Goal: Find specific page/section: Find specific page/section

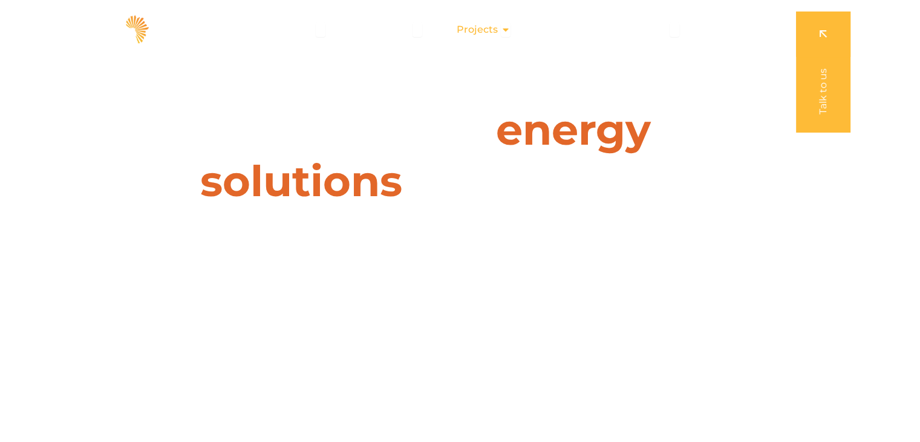
click at [508, 28] on icon "Menu" at bounding box center [506, 30] width 10 height 10
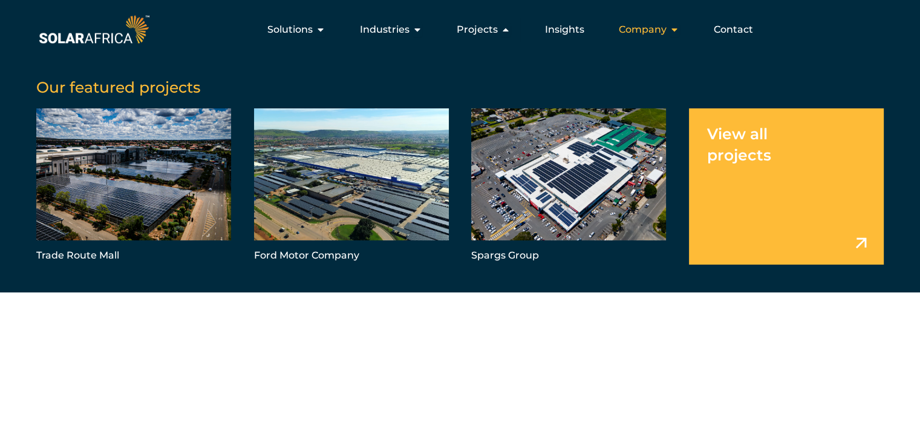
click at [667, 28] on span "Company" at bounding box center [643, 29] width 48 height 15
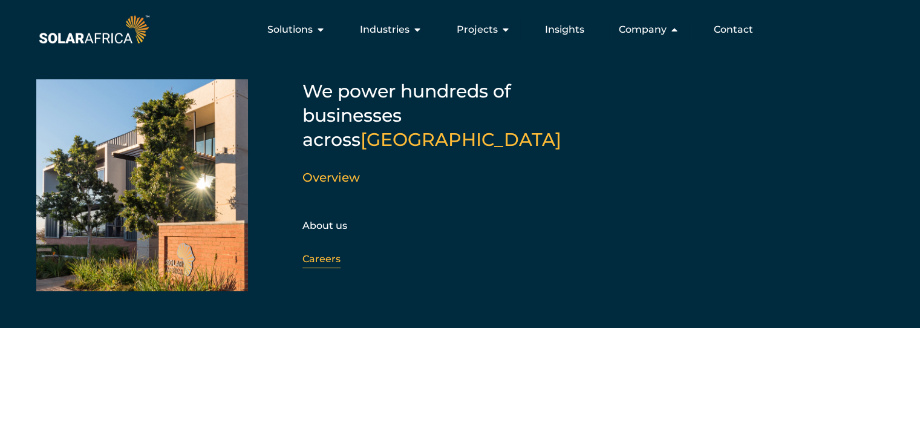
click at [309, 253] on link "Careers" at bounding box center [321, 258] width 38 height 11
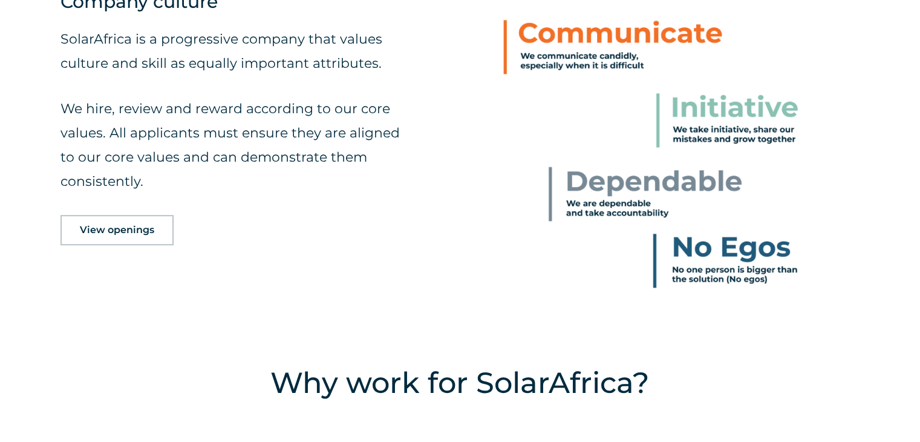
scroll to position [729, 0]
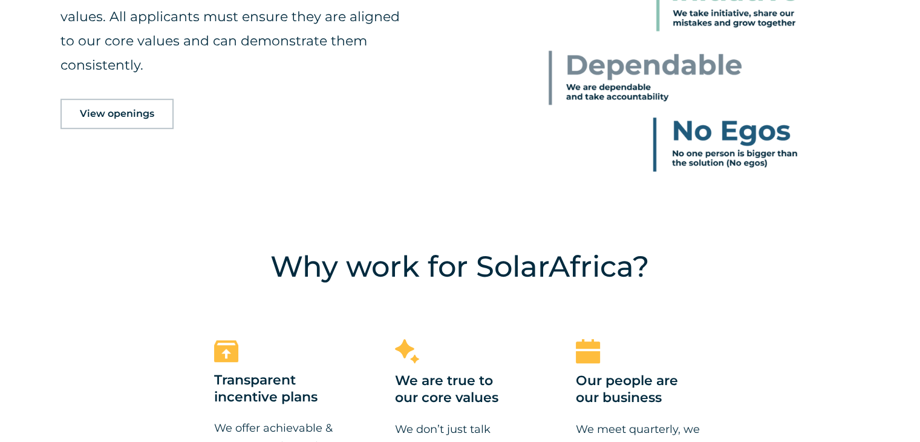
click at [152, 122] on link "View openings" at bounding box center [116, 114] width 113 height 30
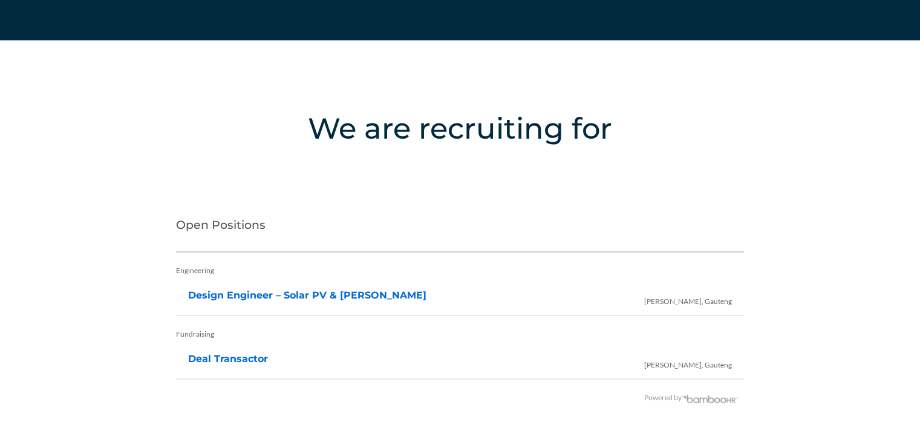
scroll to position [2410, 0]
